Goal: Task Accomplishment & Management: Manage account settings

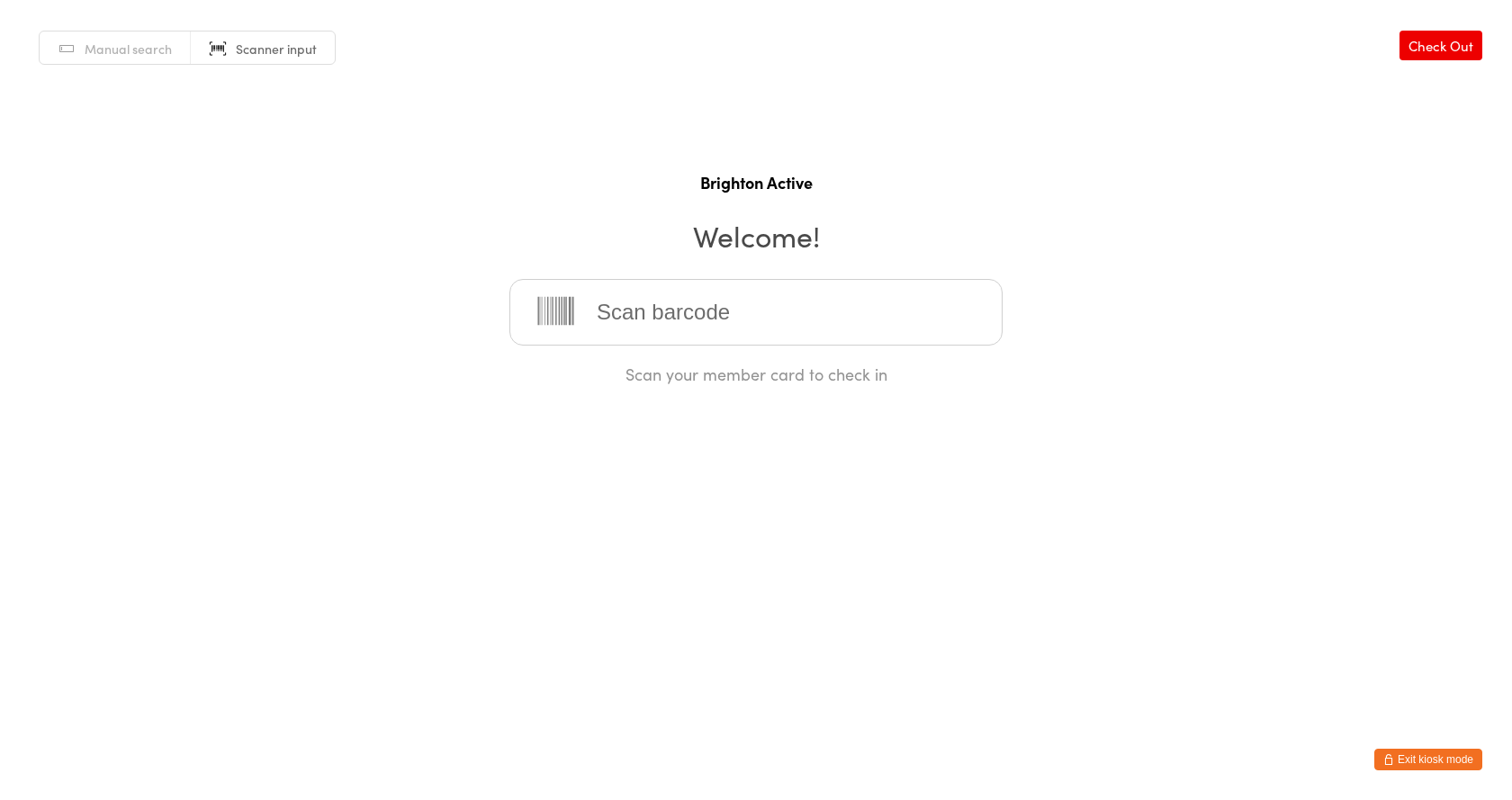
click at [1401, 767] on button "Exit kiosk mode" at bounding box center [1429, 759] width 108 height 22
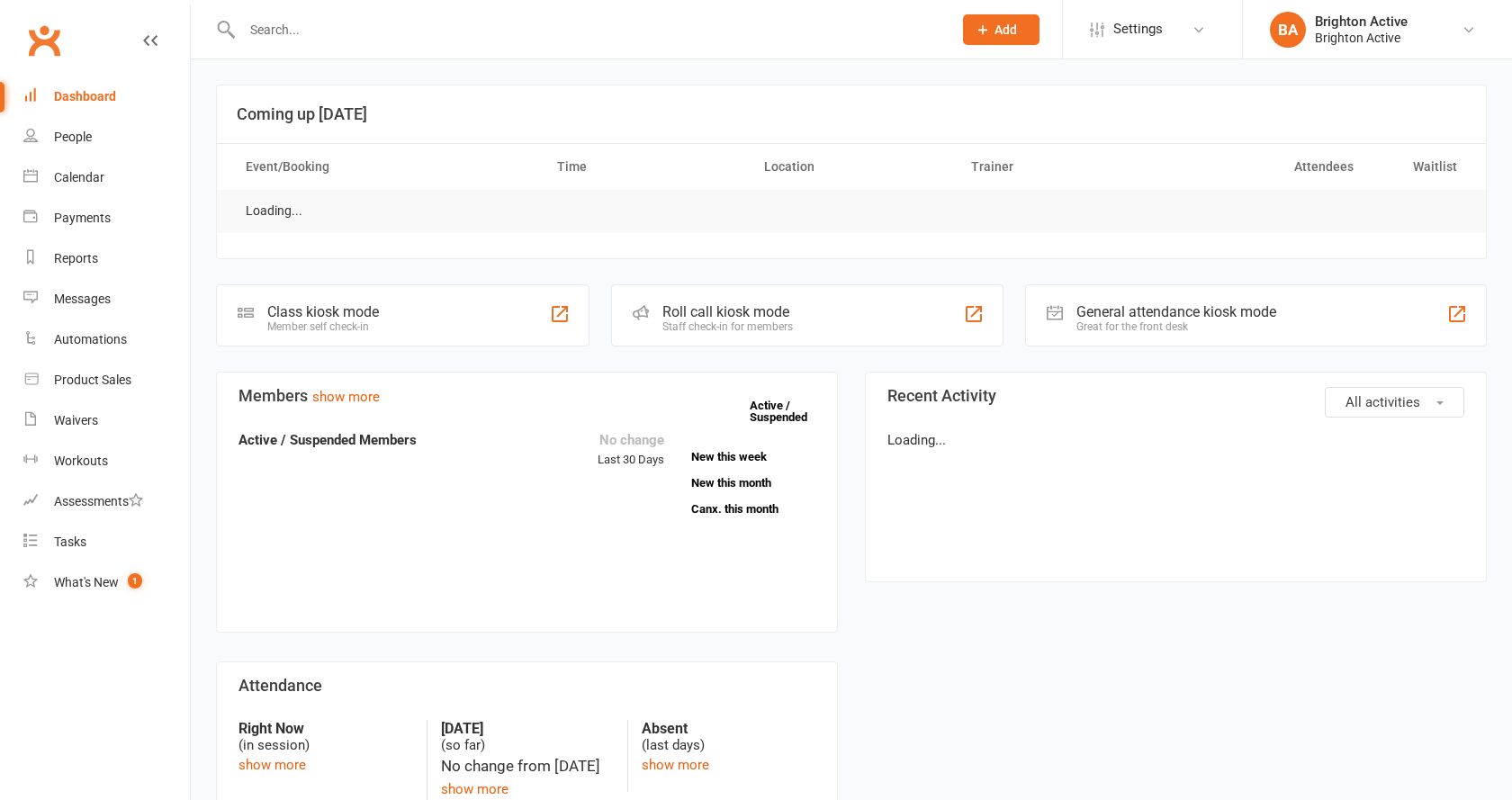
click at [432, 30] on input "text" at bounding box center [588, 29] width 703 height 26
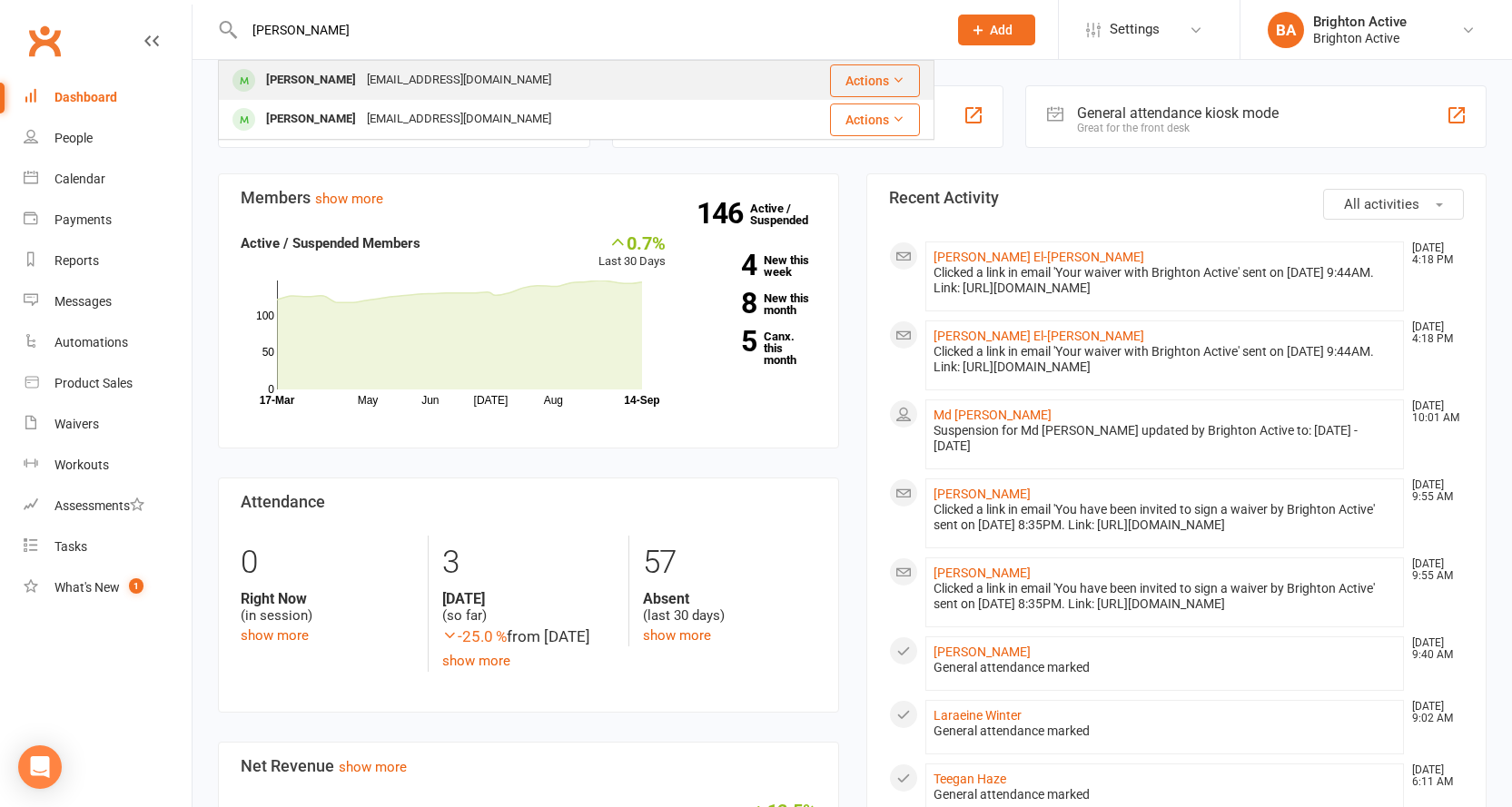
type input "[PERSON_NAME]"
click at [361, 75] on div "[EMAIL_ADDRESS][DOMAIN_NAME]" at bounding box center [458, 80] width 195 height 27
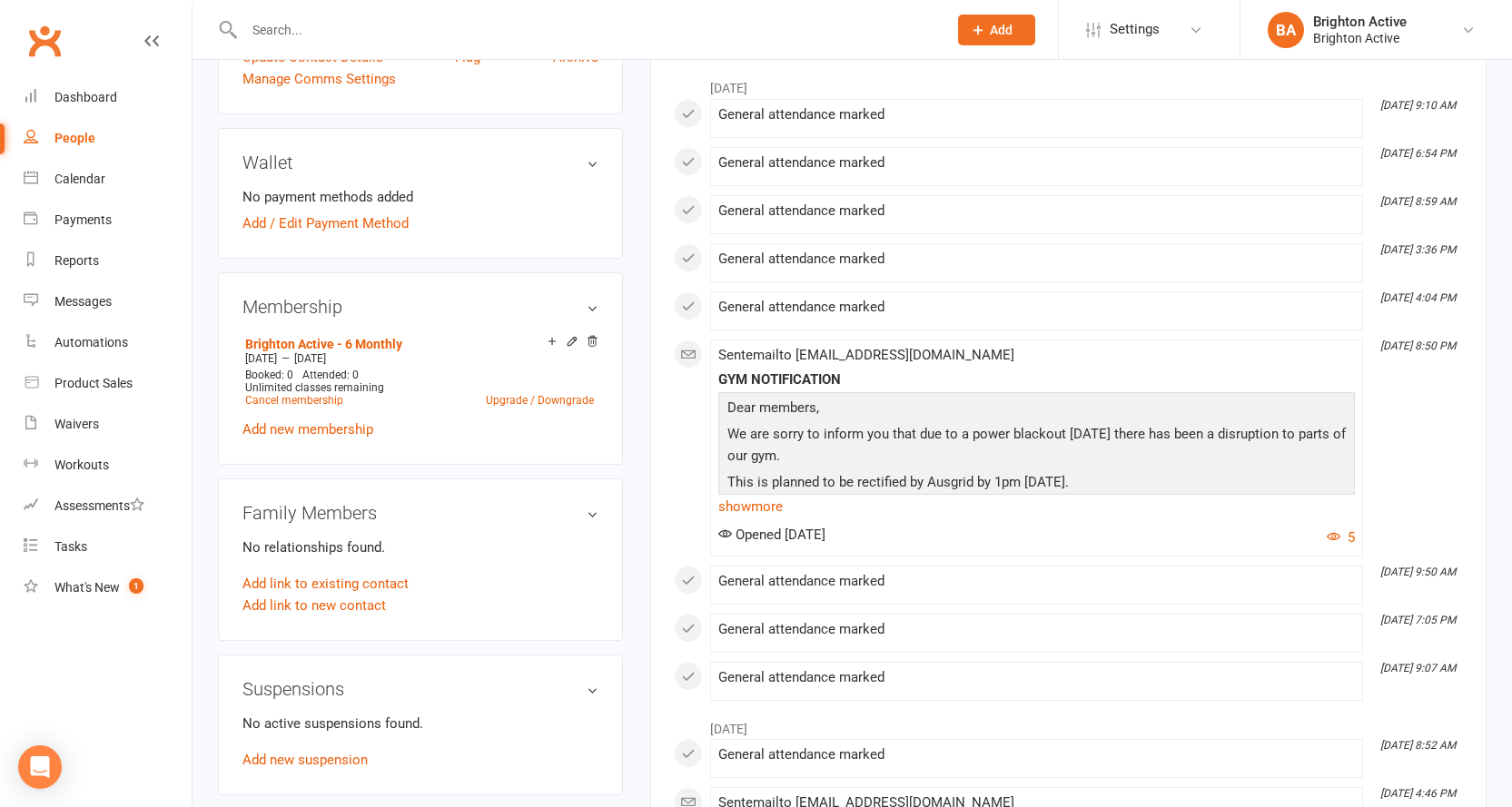
scroll to position [545, 0]
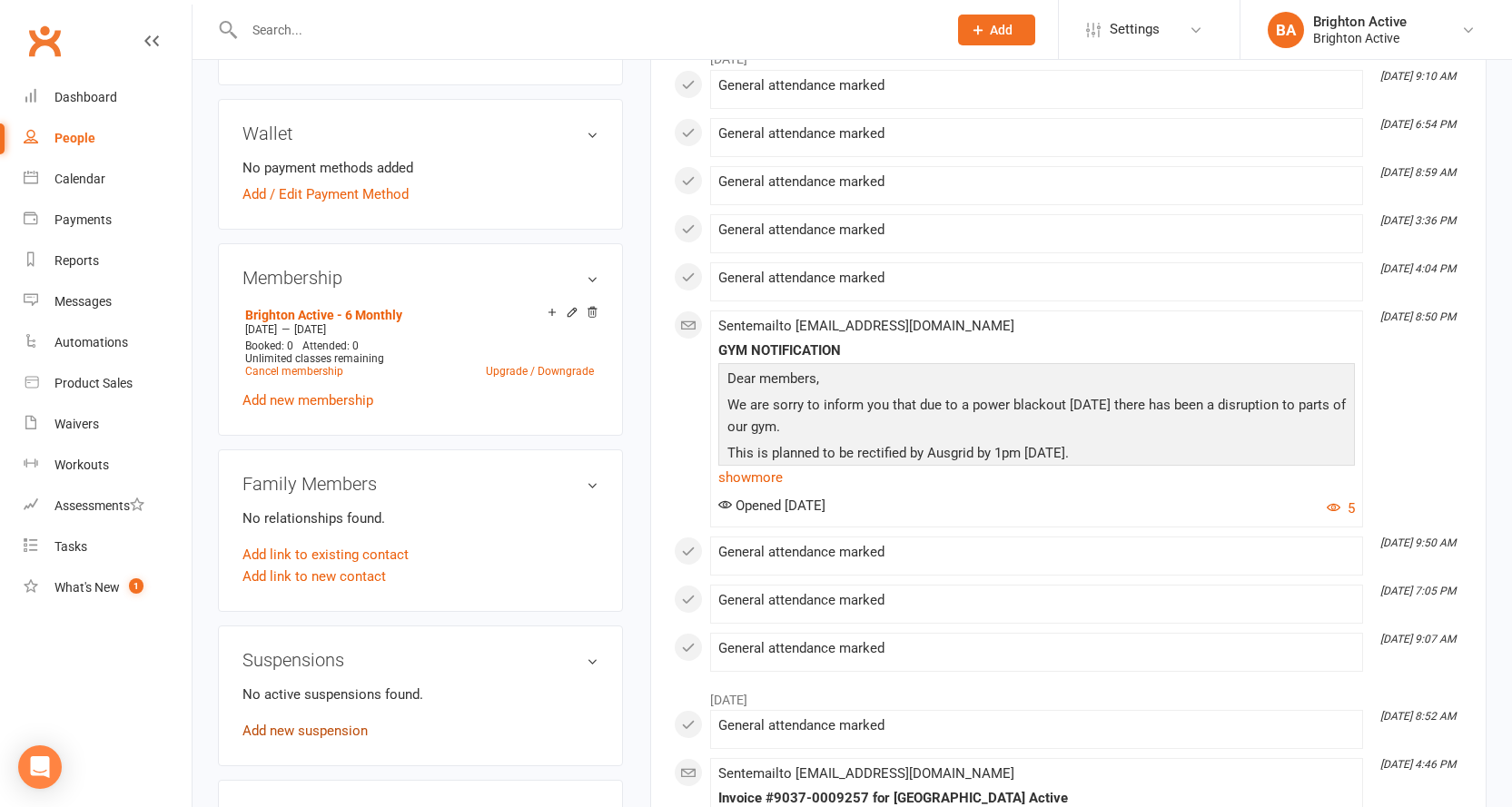
click at [329, 733] on link "Add new suspension" at bounding box center [305, 731] width 125 height 16
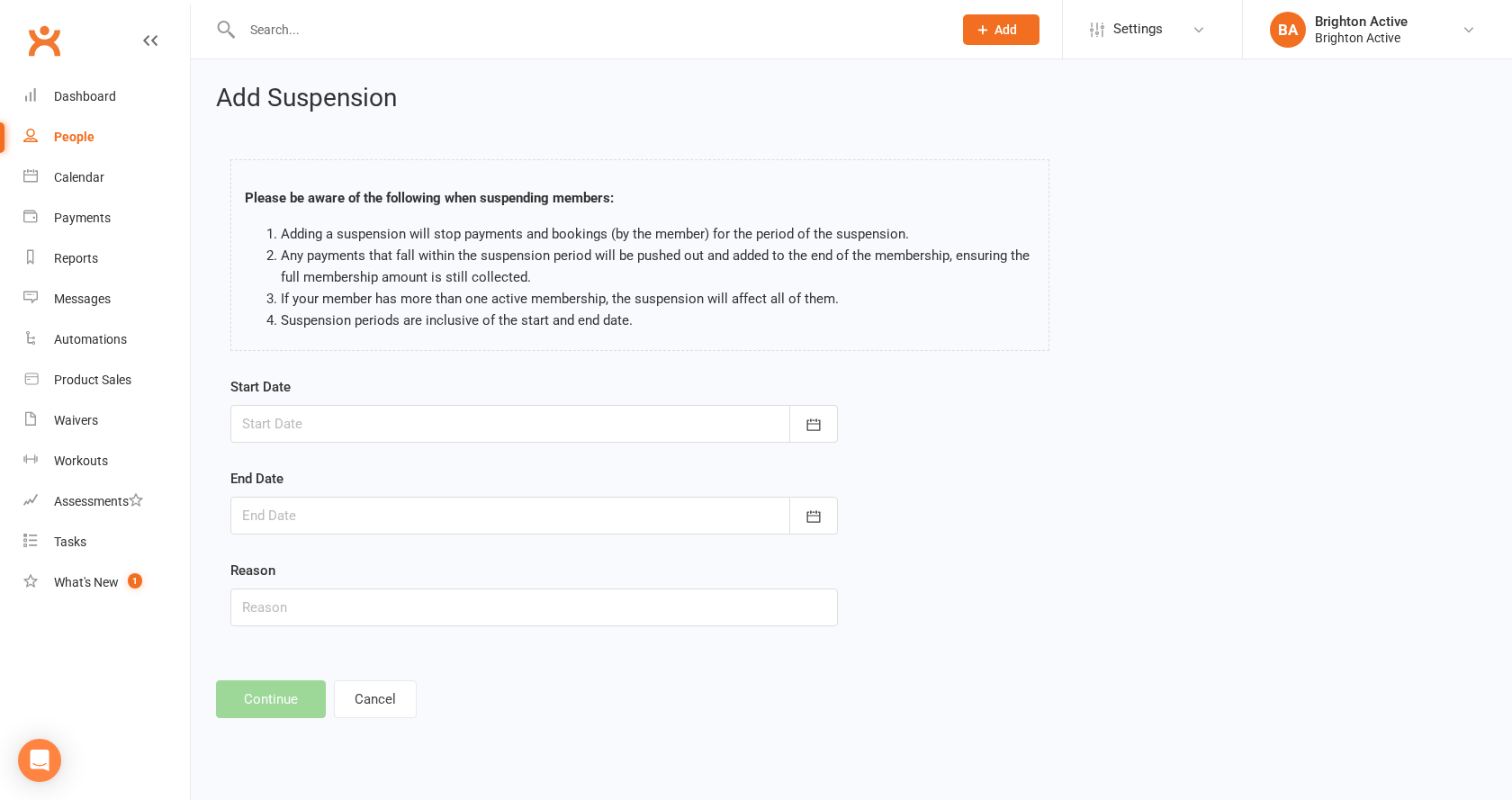
click at [562, 441] on div at bounding box center [534, 424] width 608 height 38
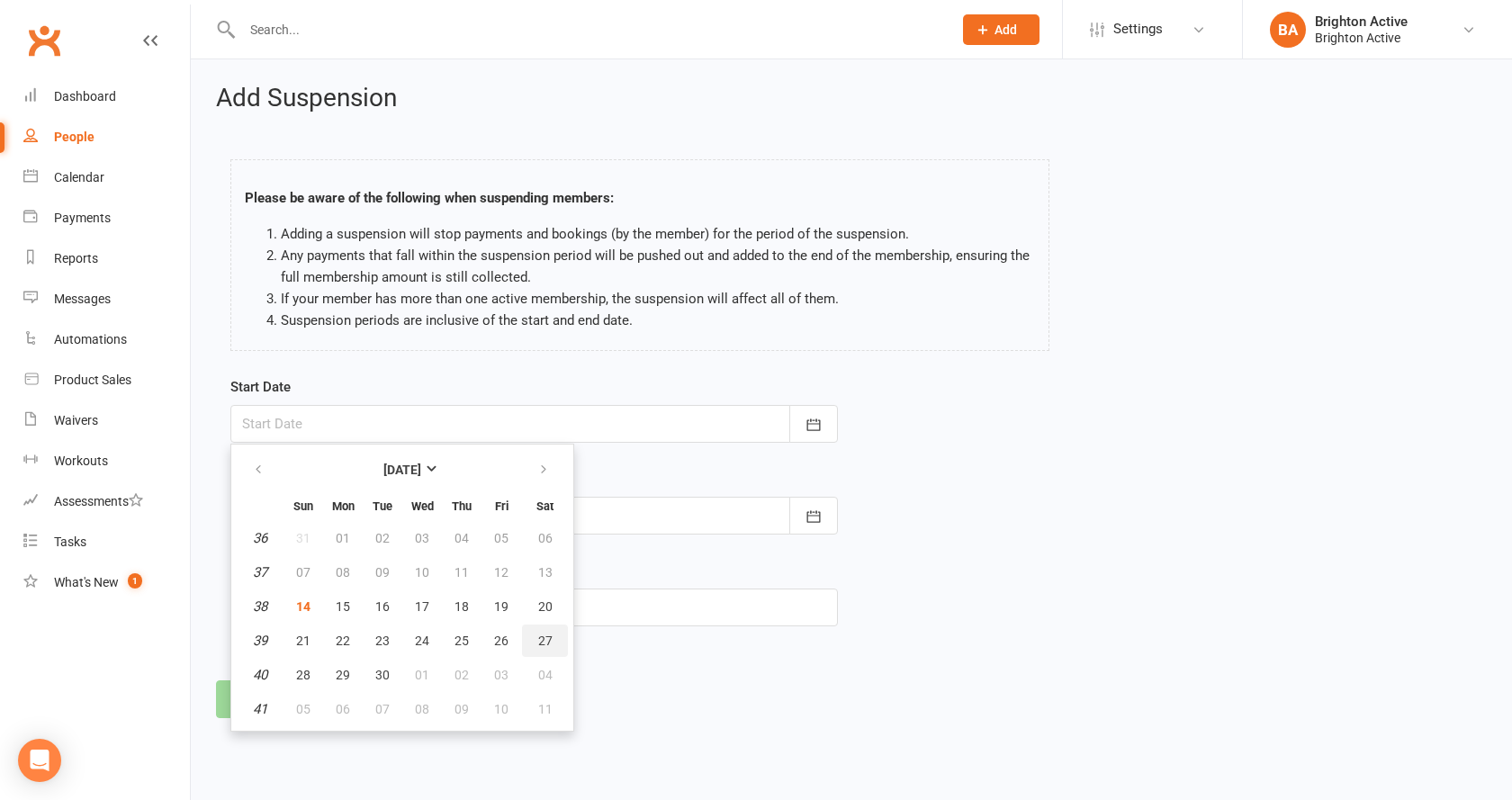
click at [544, 637] on span "27" at bounding box center [545, 640] width 14 height 14
type input "[DATE]"
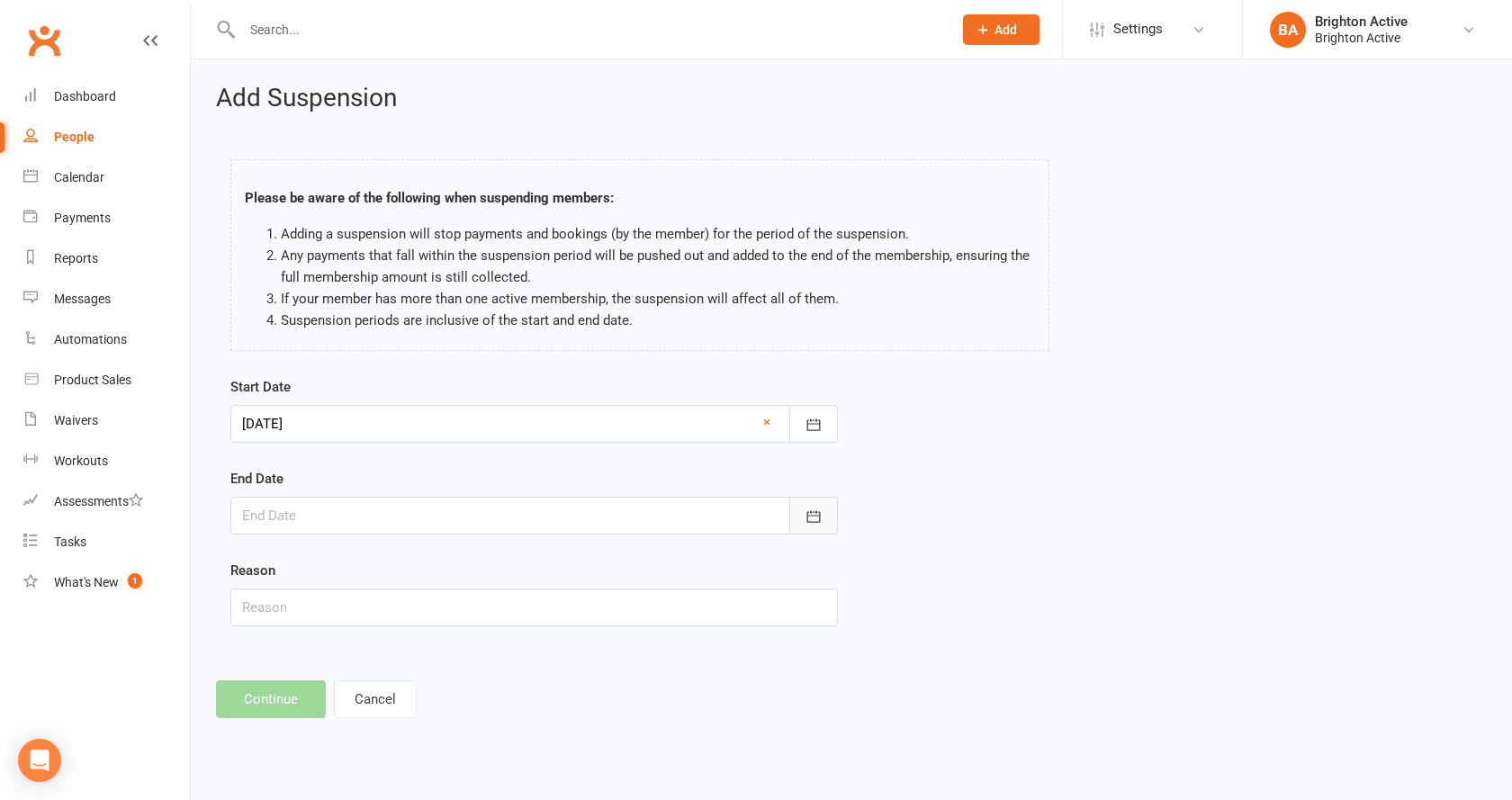
click at [822, 518] on icon "button" at bounding box center [813, 516] width 18 height 18
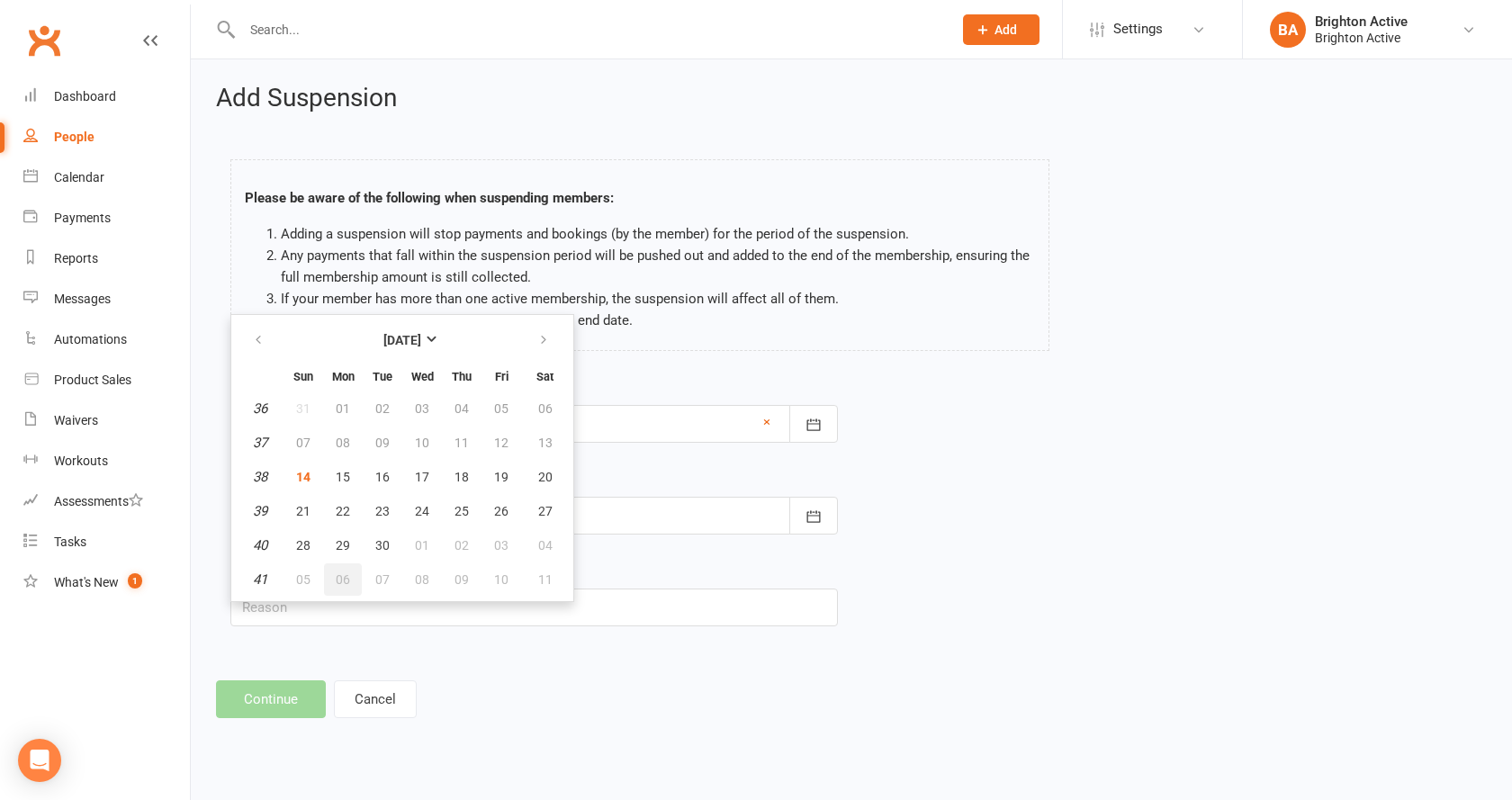
click at [341, 573] on span "06" at bounding box center [343, 579] width 14 height 14
type input "[DATE]"
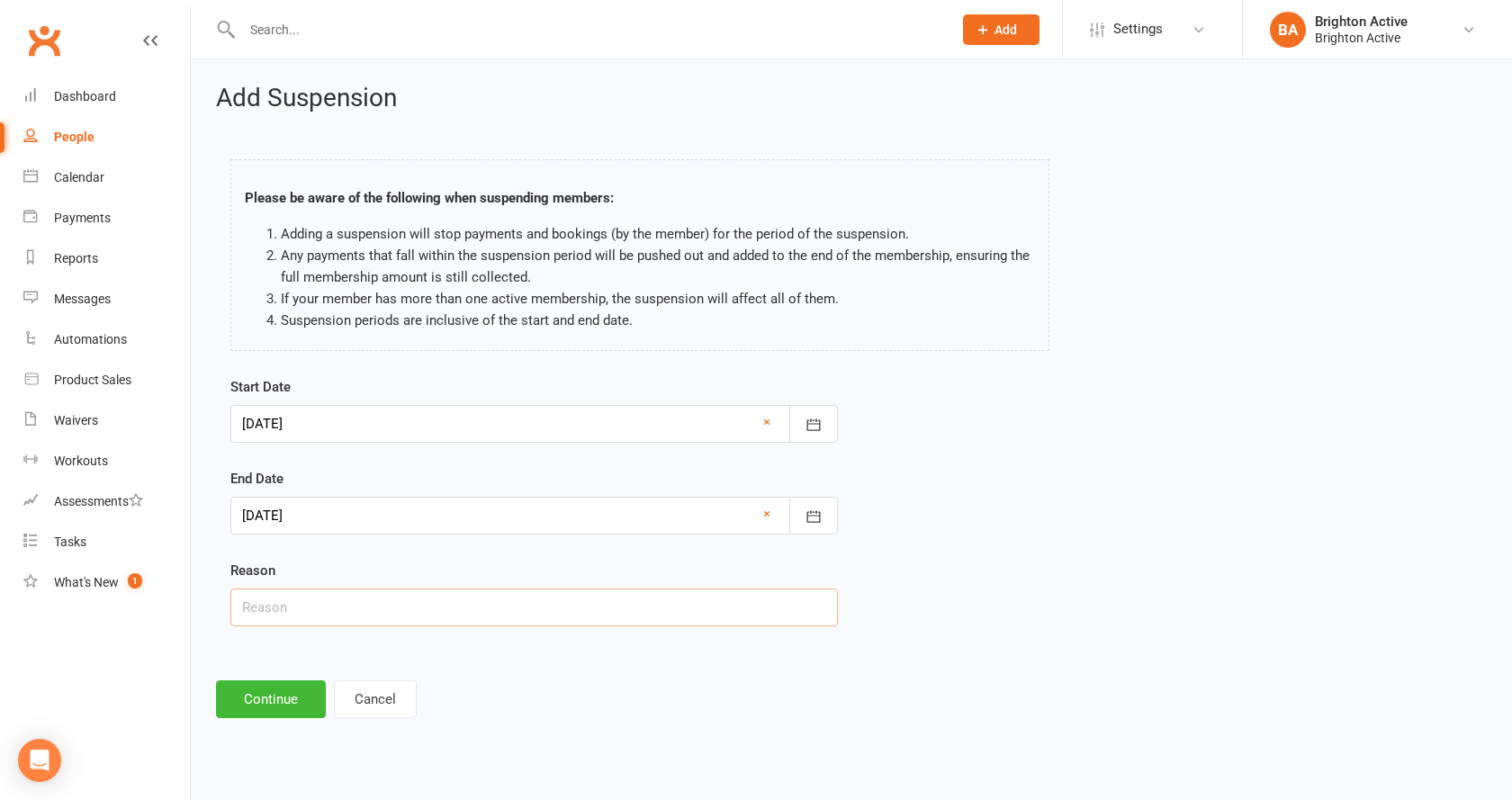
click at [313, 608] on input "text" at bounding box center [534, 608] width 608 height 38
type input "going away"
click at [294, 701] on button "Continue" at bounding box center [271, 700] width 110 height 38
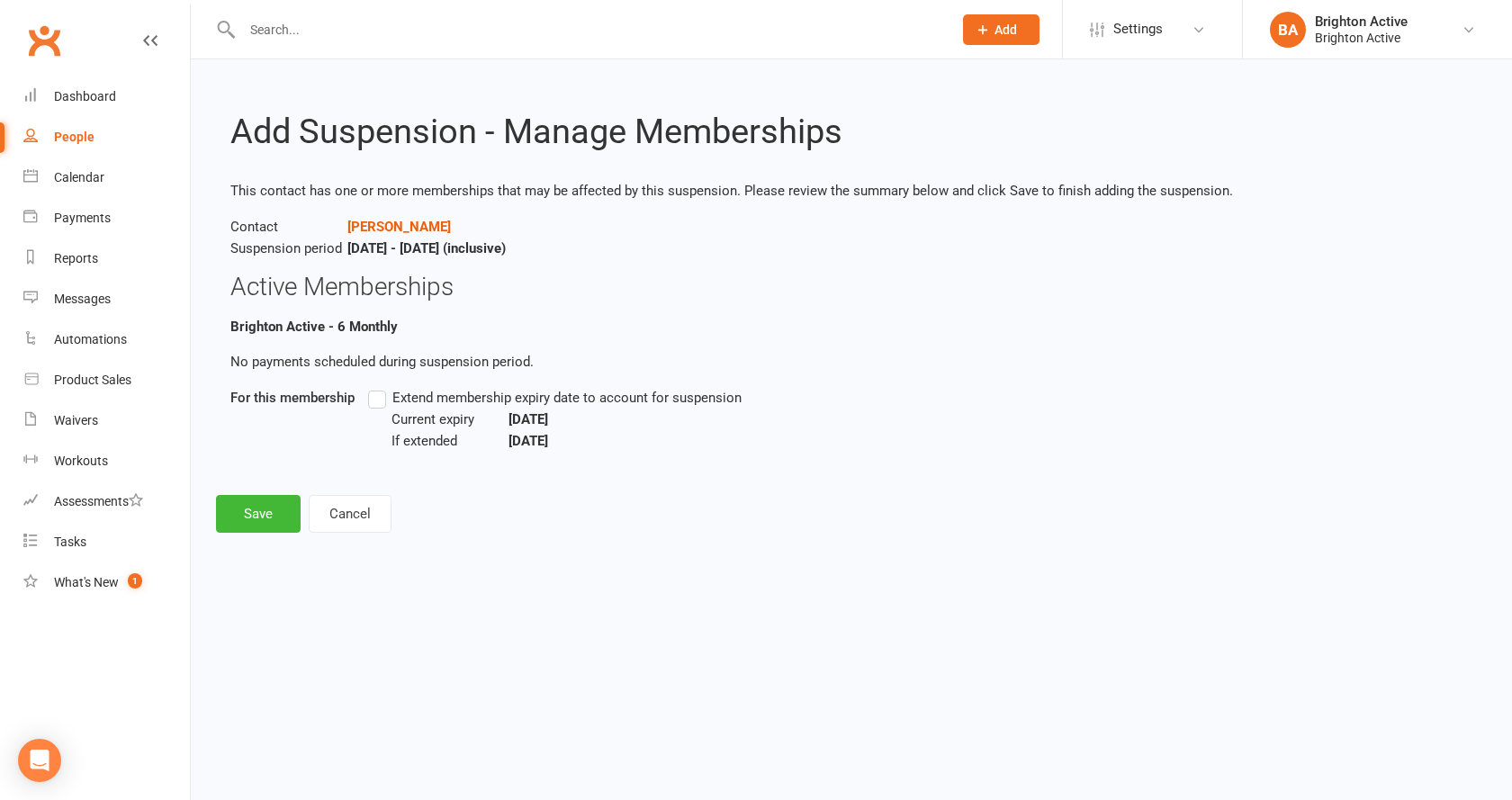
click at [384, 394] on label "Extend membership expiry date to account for suspension" at bounding box center [555, 398] width 374 height 22
click at [380, 387] on input "Extend membership expiry date to account for suspension" at bounding box center [374, 387] width 11 height 0
click at [273, 525] on button "Save" at bounding box center [258, 514] width 84 height 38
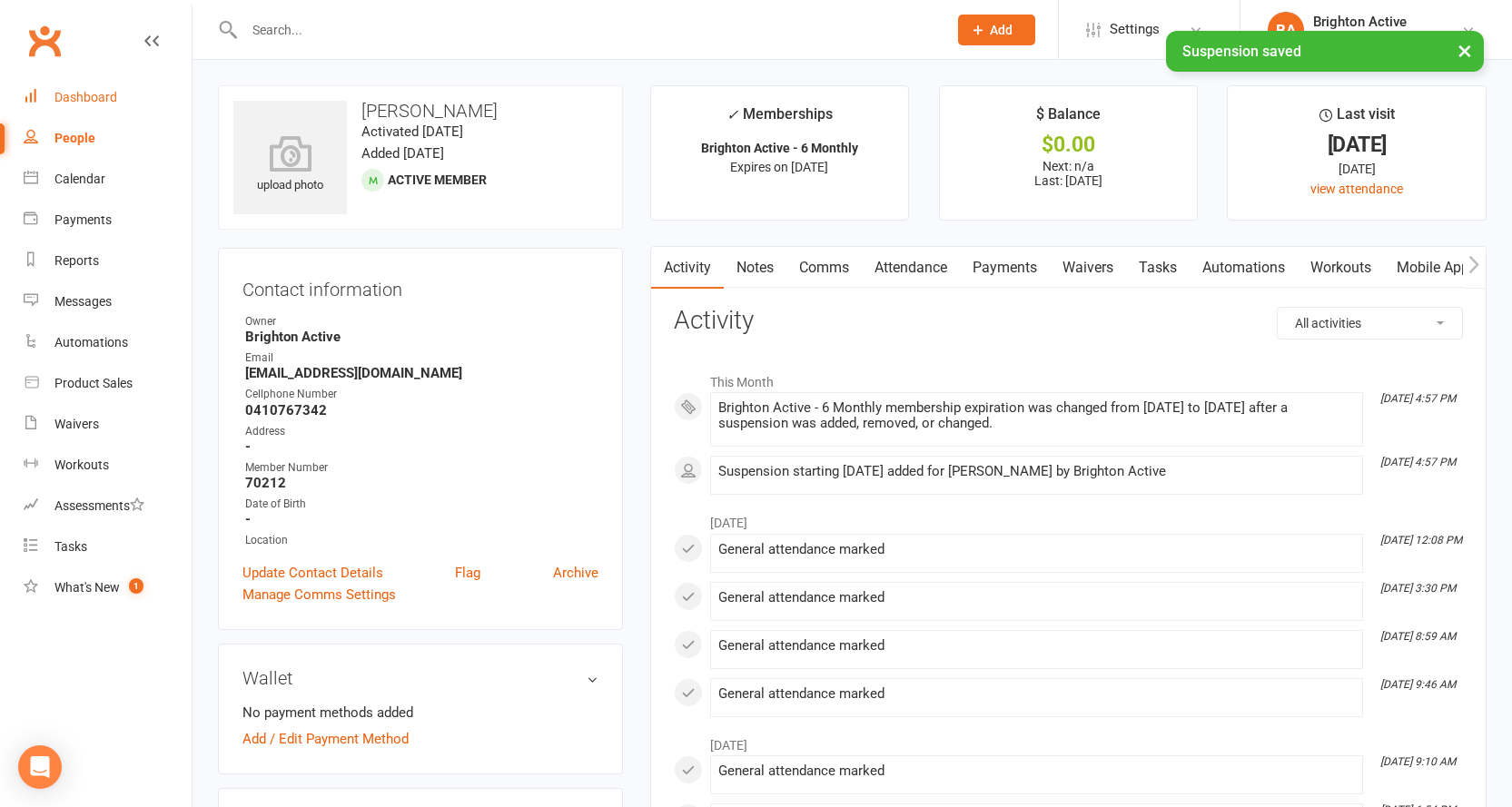
click at [83, 92] on div "Dashboard" at bounding box center [86, 96] width 63 height 14
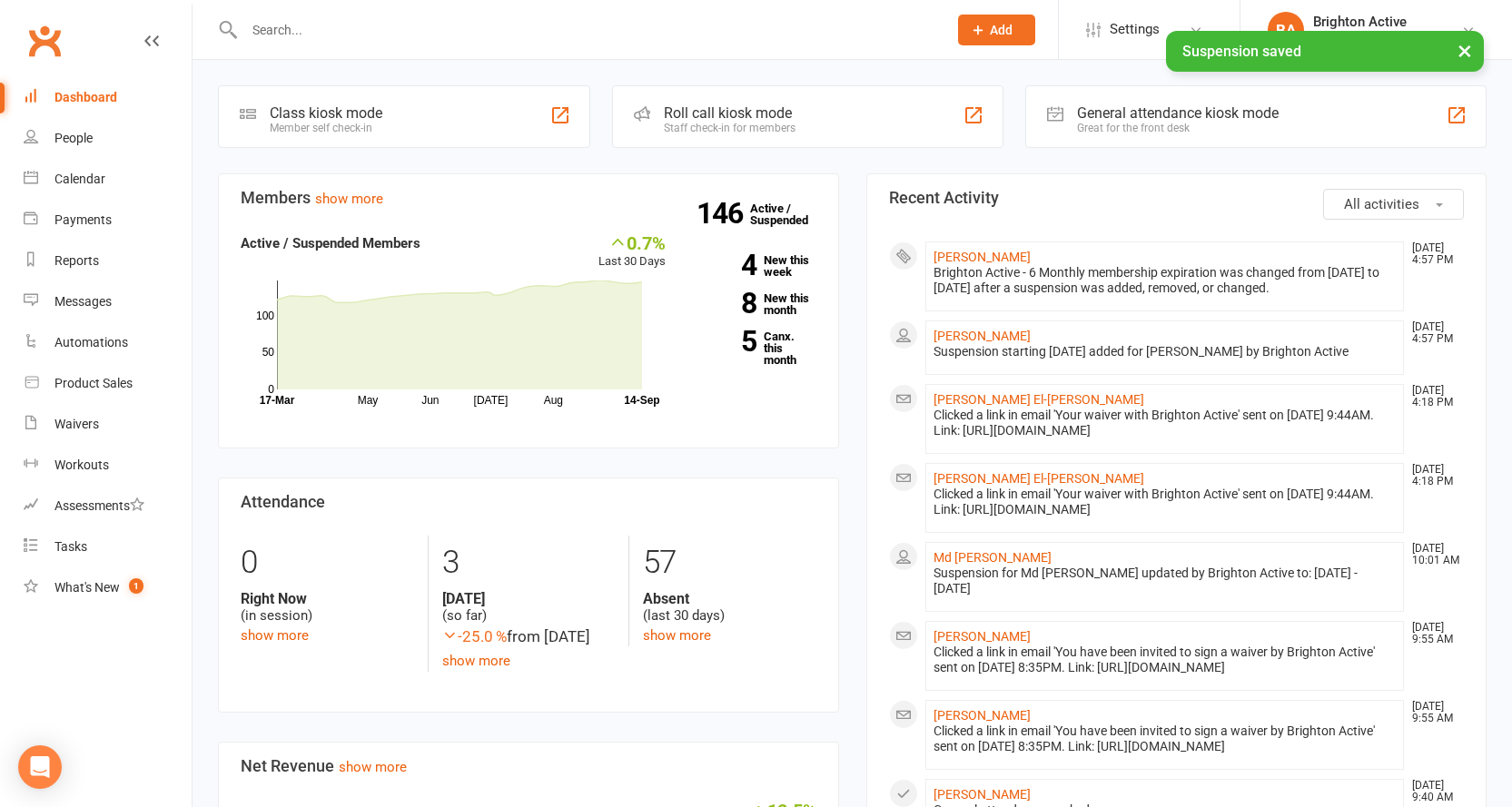
click at [1065, 115] on div "General attendance kiosk mode Great for the front desk" at bounding box center [1256, 117] width 461 height 63
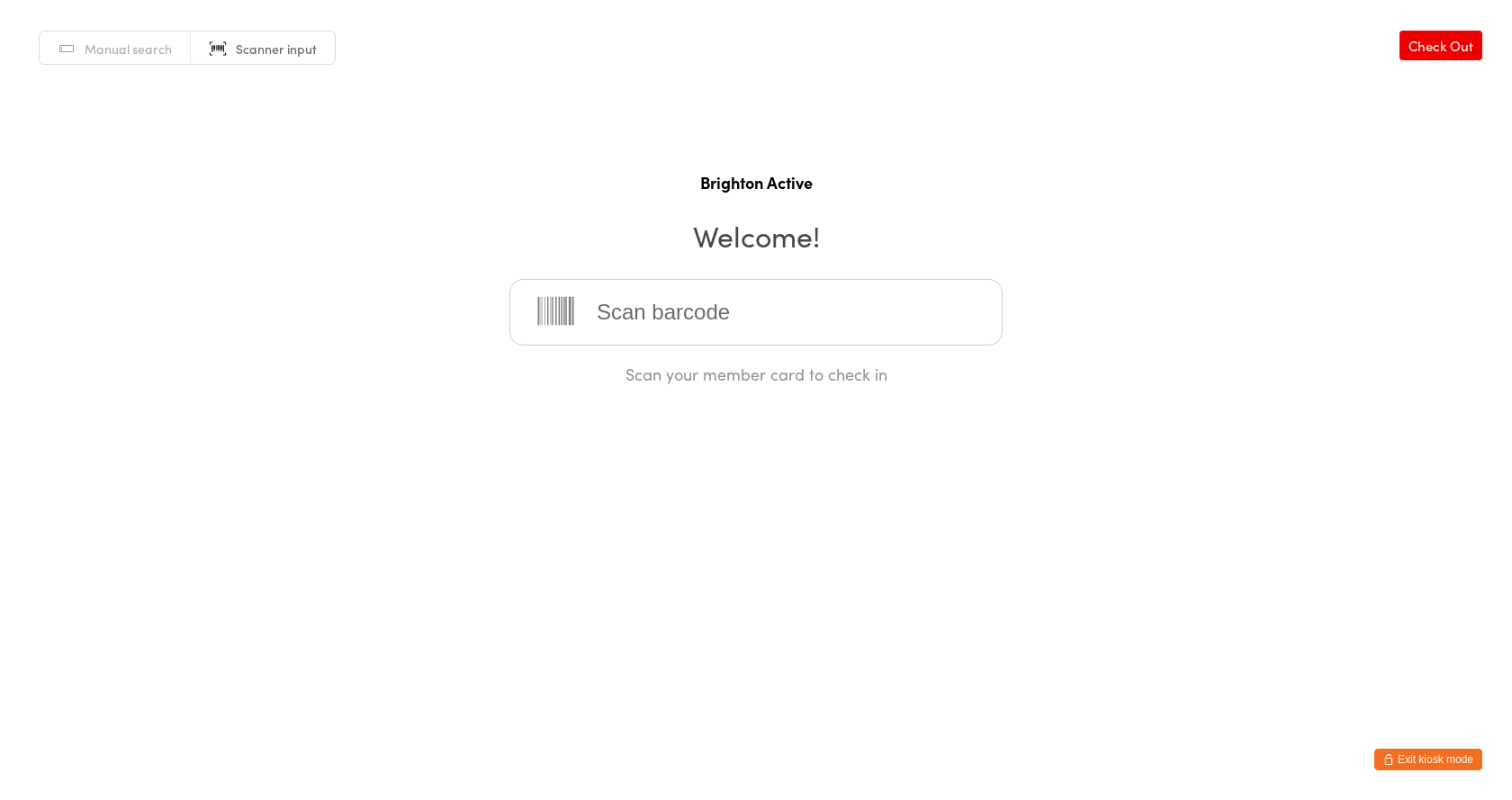
click at [99, 53] on span "Manual search" at bounding box center [128, 48] width 87 height 18
click at [217, 47] on link "Scanner input" at bounding box center [263, 48] width 144 height 34
